Goal: Task Accomplishment & Management: Manage account settings

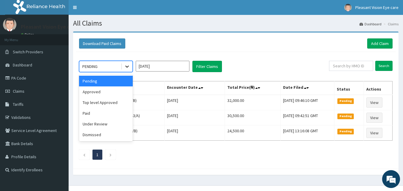
click at [128, 66] on icon at bounding box center [127, 67] width 6 height 6
click at [97, 116] on div "Paid" at bounding box center [106, 113] width 54 height 11
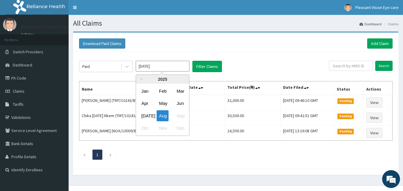
click at [162, 67] on input "[DATE]" at bounding box center [163, 66] width 54 height 11
click at [179, 94] on div "Mar" at bounding box center [180, 91] width 12 height 11
type input "[DATE]"
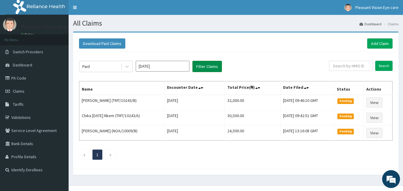
click at [206, 70] on button "Filter Claims" at bounding box center [208, 66] width 30 height 11
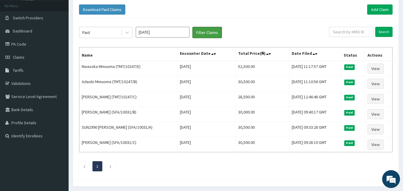
scroll to position [55, 0]
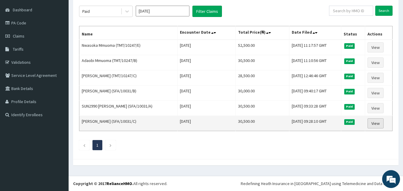
click at [378, 122] on link "View" at bounding box center [376, 124] width 16 height 10
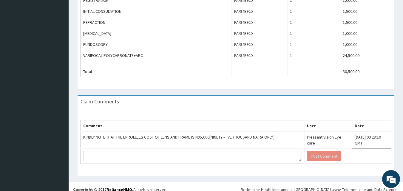
scroll to position [72, 0]
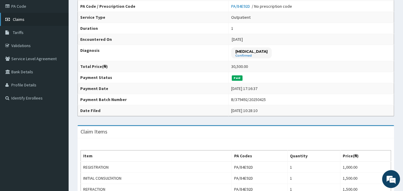
click at [31, 22] on link "Claims" at bounding box center [34, 19] width 69 height 13
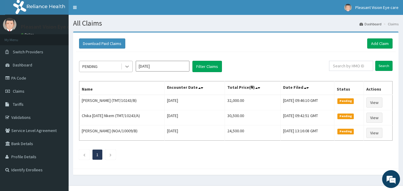
click at [127, 67] on icon at bounding box center [127, 67] width 6 height 6
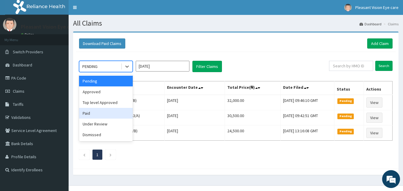
click at [113, 110] on div "Paid" at bounding box center [106, 113] width 54 height 11
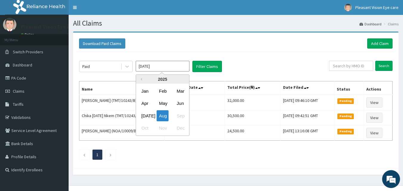
click at [180, 67] on input "[DATE]" at bounding box center [163, 66] width 54 height 11
click at [182, 93] on div "Mar" at bounding box center [180, 91] width 12 height 11
type input "[DATE]"
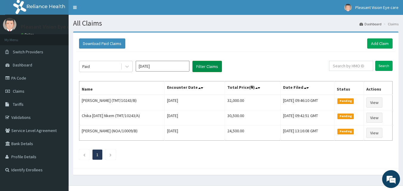
click at [204, 71] on button "Filter Claims" at bounding box center [208, 66] width 30 height 11
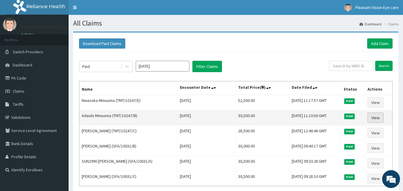
click at [380, 119] on link "View" at bounding box center [376, 118] width 16 height 10
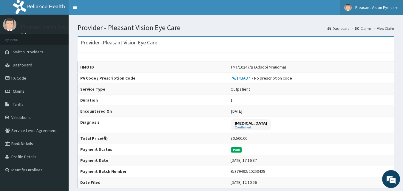
click at [374, 8] on span "Pleasant Vision Eye care" at bounding box center [377, 7] width 43 height 5
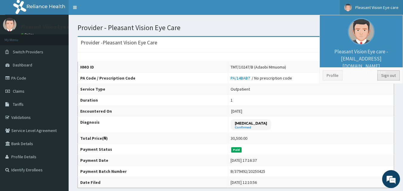
click at [384, 76] on link "Sign out" at bounding box center [389, 75] width 22 height 10
